Goal: Task Accomplishment & Management: Complete application form

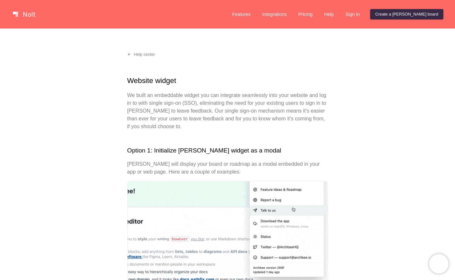
click at [33, 16] on link at bounding box center [24, 14] width 28 height 10
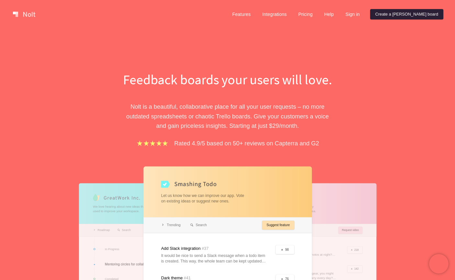
click at [418, 13] on link "Create a [PERSON_NAME] board" at bounding box center [406, 14] width 73 height 10
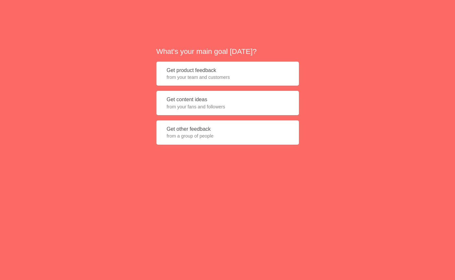
click at [209, 67] on button "Get product feedback from your team and customers" at bounding box center [228, 74] width 143 height 24
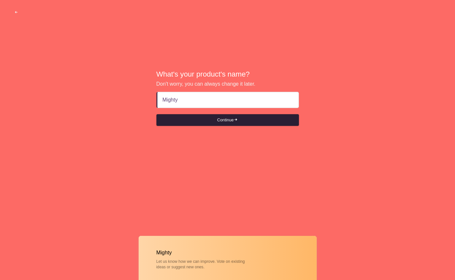
click at [222, 120] on button "Continue" at bounding box center [228, 120] width 143 height 12
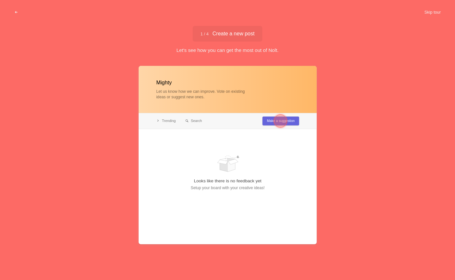
type input "Mighty"
click at [278, 120] on div at bounding box center [280, 120] width 13 height 13
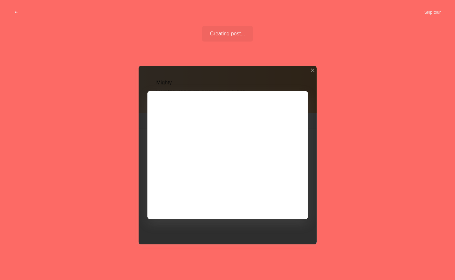
click at [217, 129] on div at bounding box center [228, 155] width 178 height 178
drag, startPoint x: 227, startPoint y: 191, endPoint x: 230, endPoint y: 184, distance: 7.2
click at [228, 188] on div at bounding box center [228, 155] width 178 height 178
click at [431, 15] on button "Skip tour" at bounding box center [433, 12] width 32 height 12
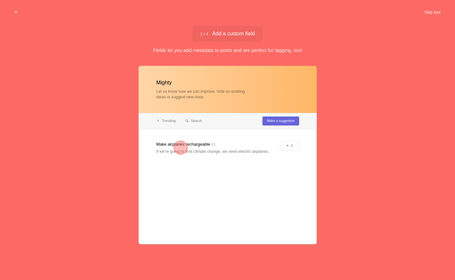
click at [179, 146] on div at bounding box center [180, 147] width 13 height 13
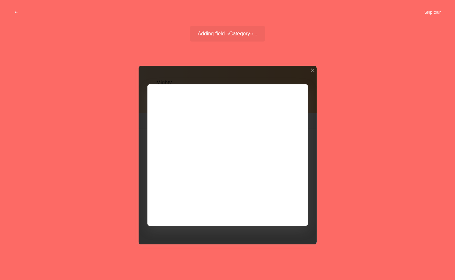
click at [429, 13] on button "Skip tour" at bounding box center [433, 12] width 32 height 12
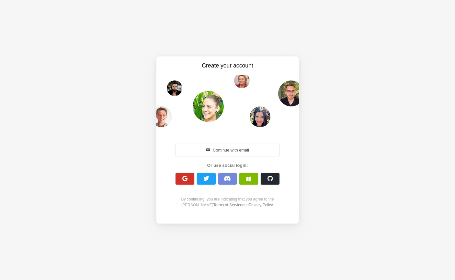
click at [186, 176] on span "button" at bounding box center [185, 178] width 6 height 6
